Goal: Information Seeking & Learning: Learn about a topic

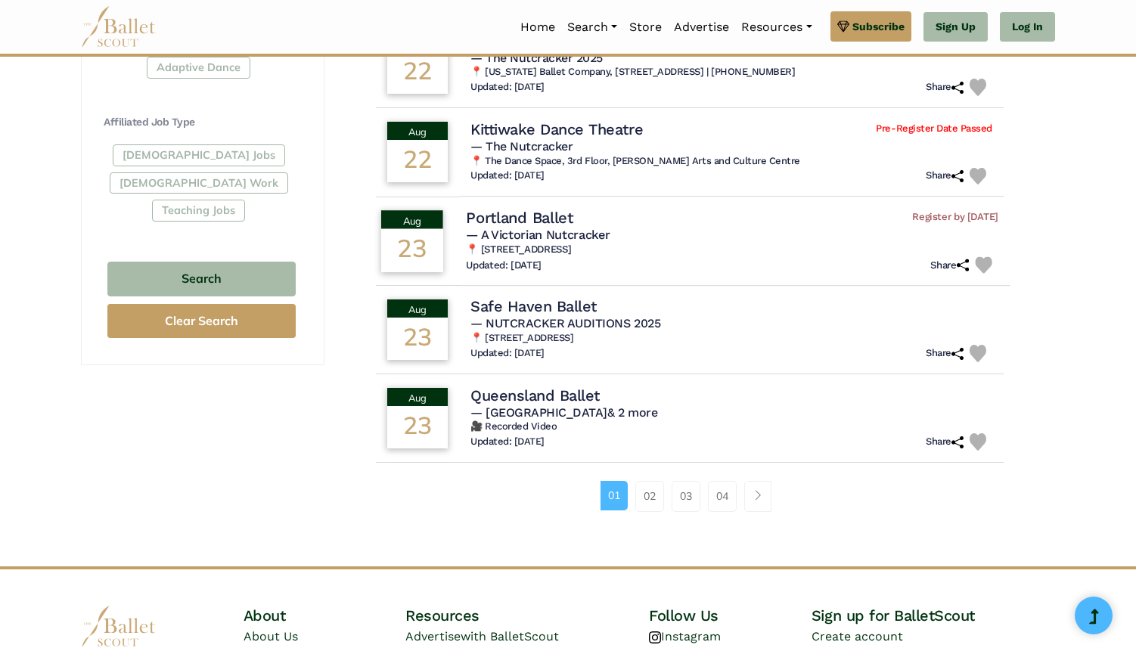
scroll to position [849, 0]
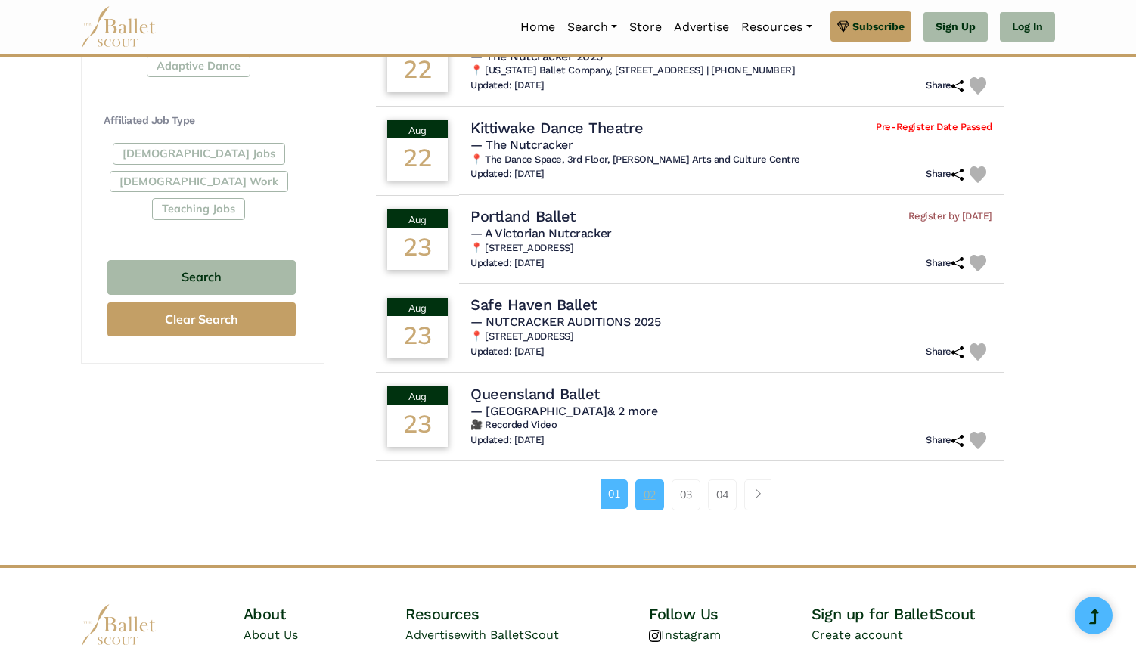
click at [648, 500] on link "02" at bounding box center [649, 495] width 29 height 30
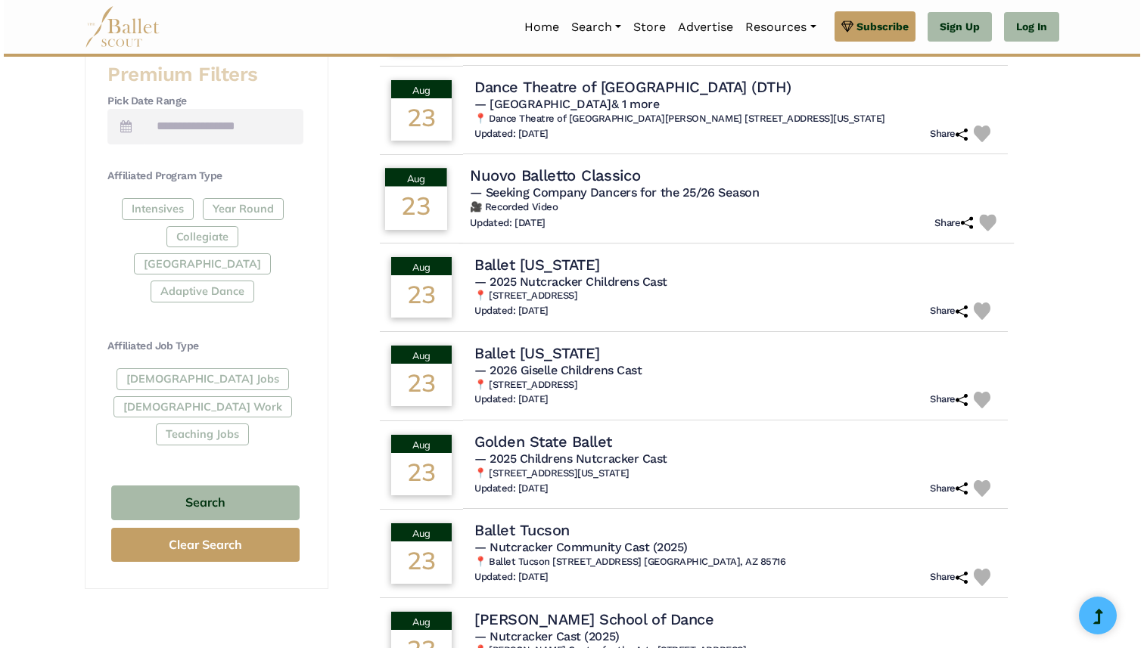
scroll to position [633, 0]
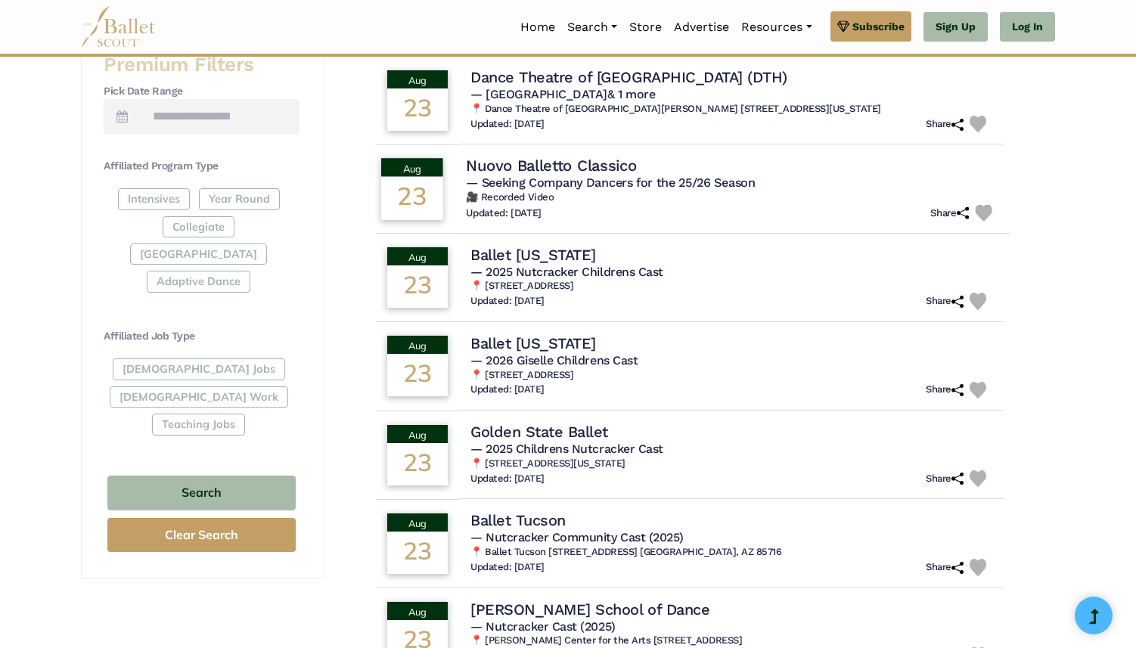
click at [583, 163] on h4 "Nuovo Balletto Classico" at bounding box center [551, 166] width 170 height 20
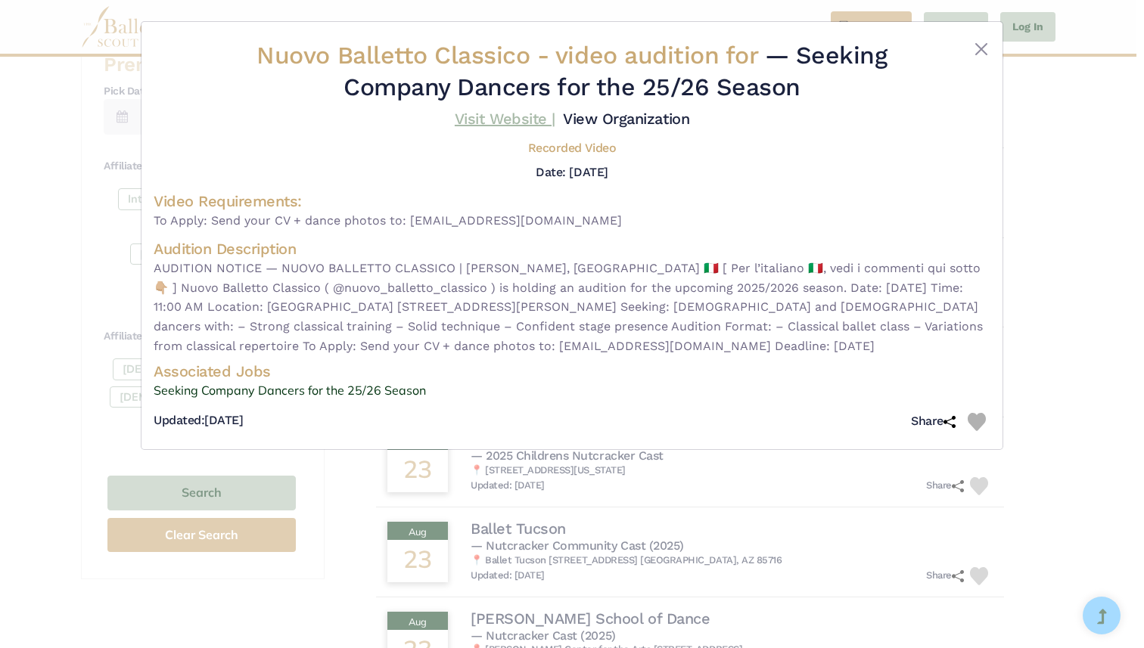
click at [507, 110] on link "Visit Website |" at bounding box center [505, 119] width 101 height 18
